Goal: Task Accomplishment & Management: Use online tool/utility

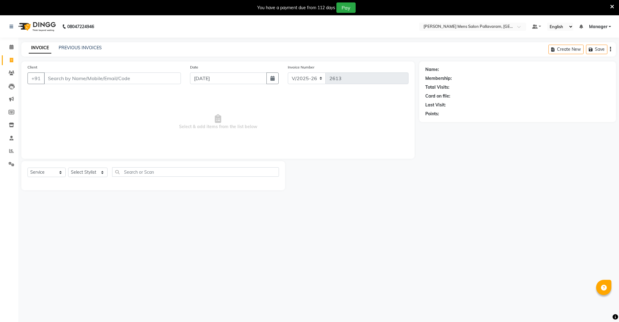
select select "8211"
select select "service"
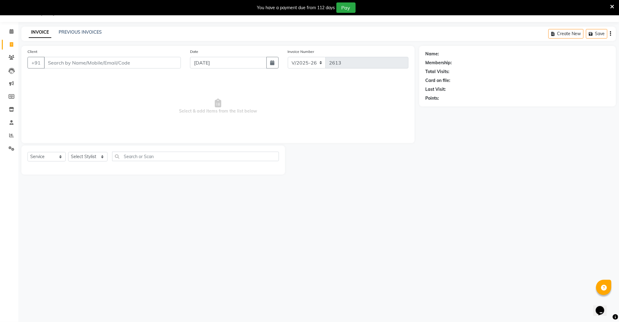
click at [93, 63] on input "Client" at bounding box center [112, 63] width 137 height 12
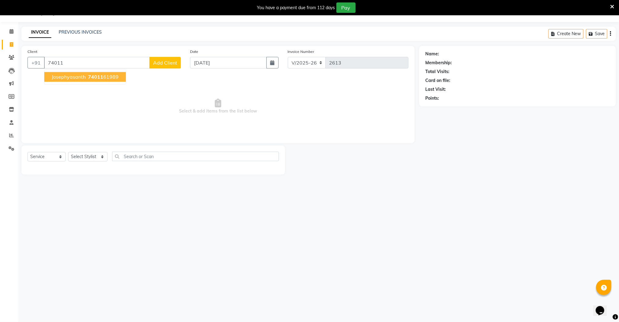
click at [93, 73] on button "josephyasanth 74011 61989" at bounding box center [85, 77] width 82 height 10
type input "7401161989"
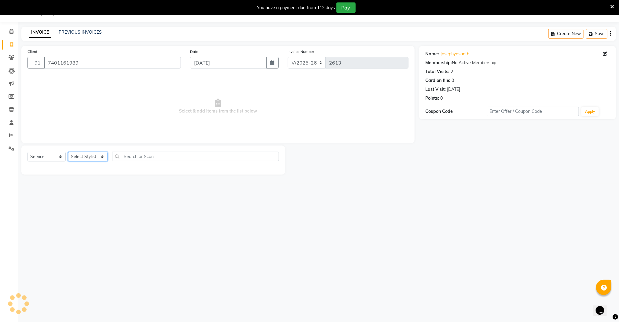
click at [91, 159] on select "Select Stylist Manager [PERSON_NAME] [PERSON_NAME] [PERSON_NAME]" at bounding box center [87, 156] width 39 height 9
select select "78843"
click at [68, 152] on select "Select Stylist Manager [PERSON_NAME] [PERSON_NAME] [PERSON_NAME]" at bounding box center [87, 156] width 39 height 9
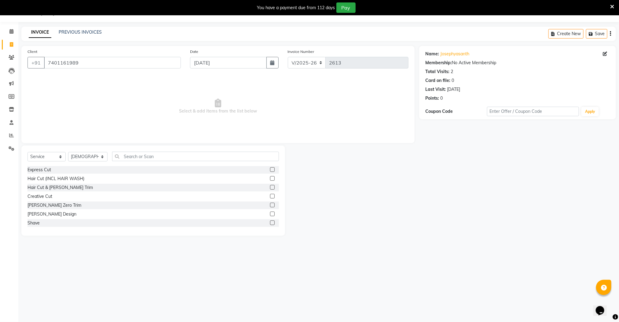
click at [270, 186] on label at bounding box center [272, 187] width 5 height 5
click at [270, 186] on input "checkbox" at bounding box center [272, 187] width 4 height 4
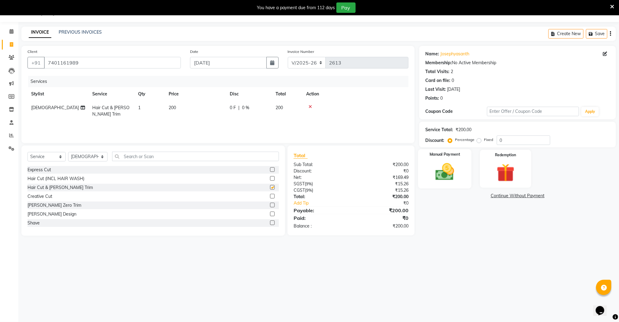
checkbox input "false"
click at [443, 170] on img at bounding box center [444, 172] width 31 height 22
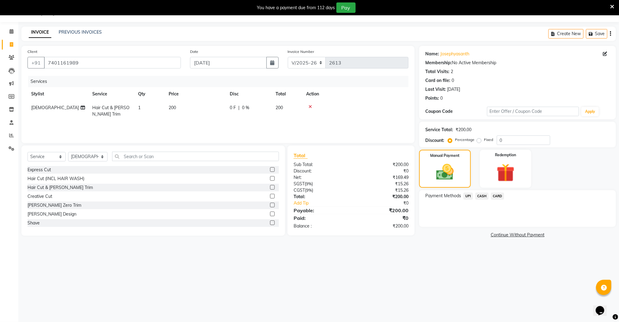
click at [482, 196] on span "CASH" at bounding box center [481, 195] width 13 height 7
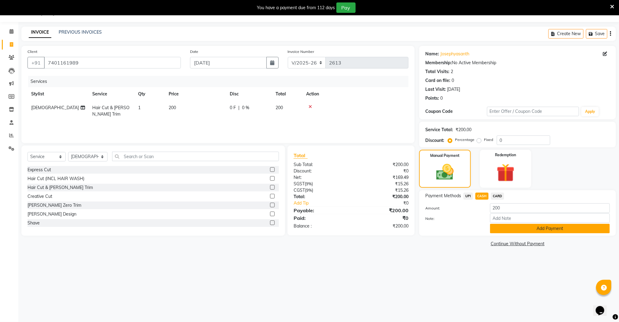
click at [499, 227] on button "Add Payment" at bounding box center [550, 228] width 120 height 9
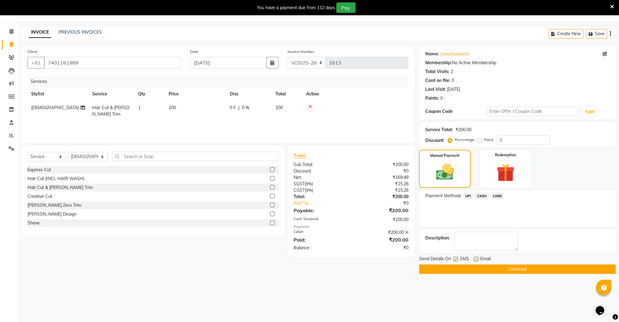
click at [502, 264] on div "Send Details On SMS Email Checkout" at bounding box center [517, 264] width 197 height 18
click at [507, 269] on button "Checkout" at bounding box center [517, 268] width 197 height 9
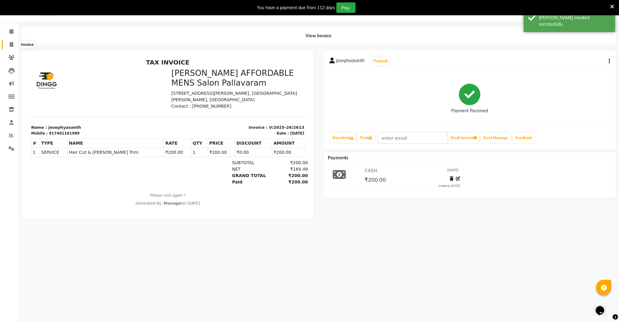
click at [11, 44] on icon at bounding box center [11, 44] width 3 height 5
select select "service"
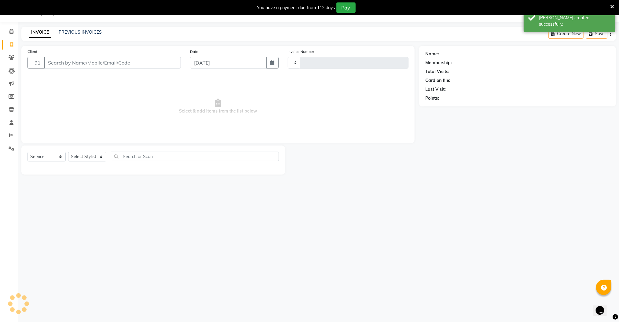
type input "2614"
select select "8211"
